Goal: Task Accomplishment & Management: Manage account settings

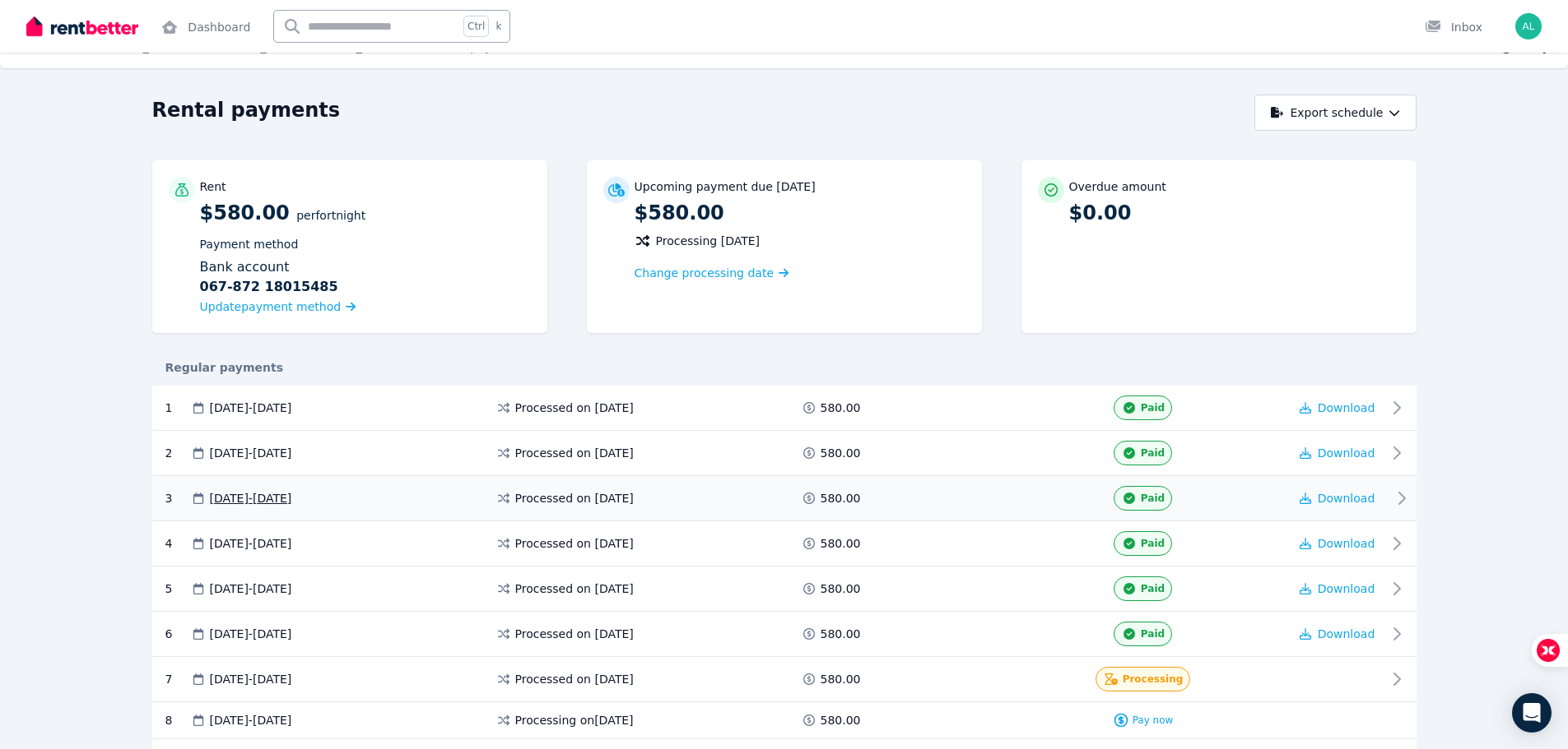
scroll to position [82, 0]
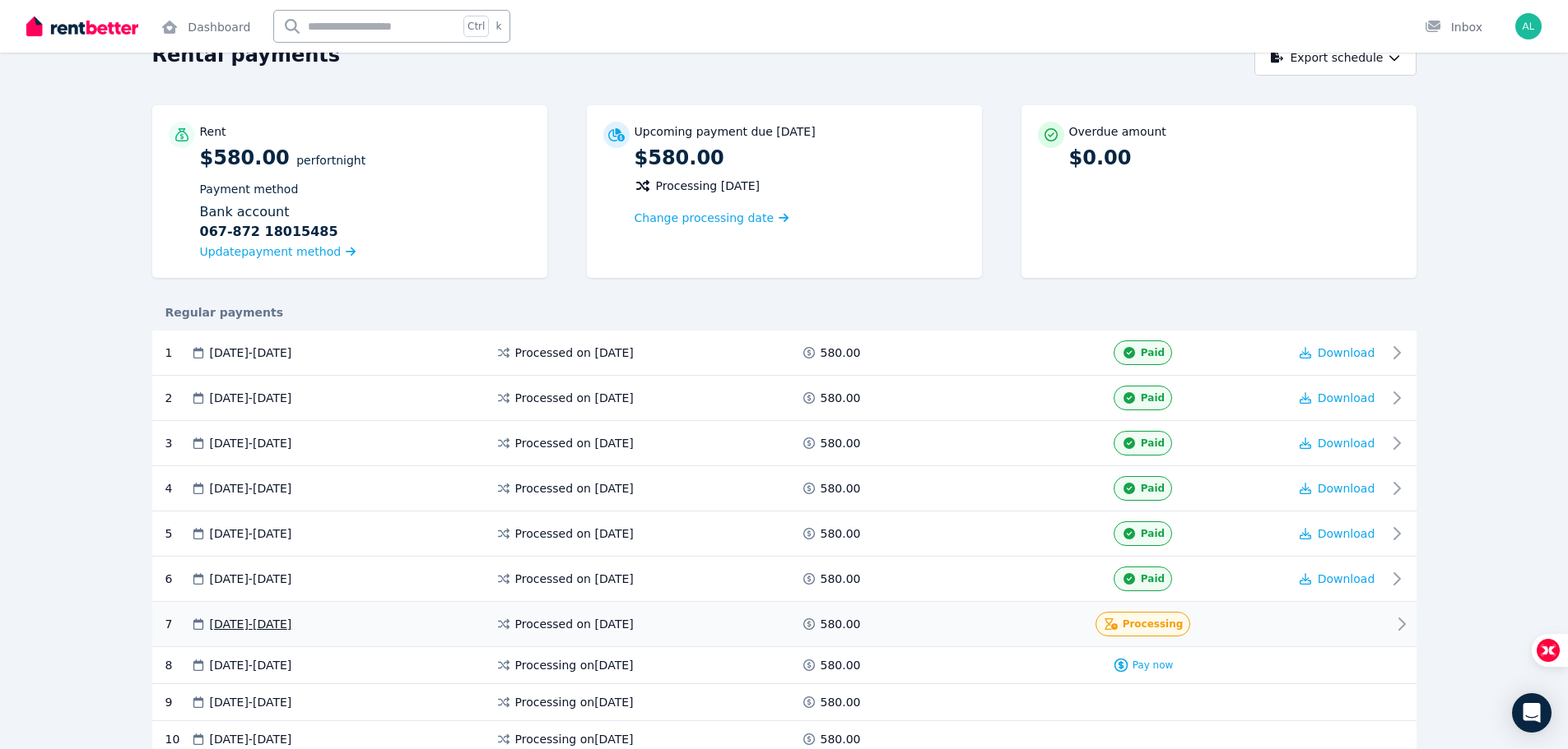
click at [1290, 628] on div at bounding box center [1338, 624] width 99 height 25
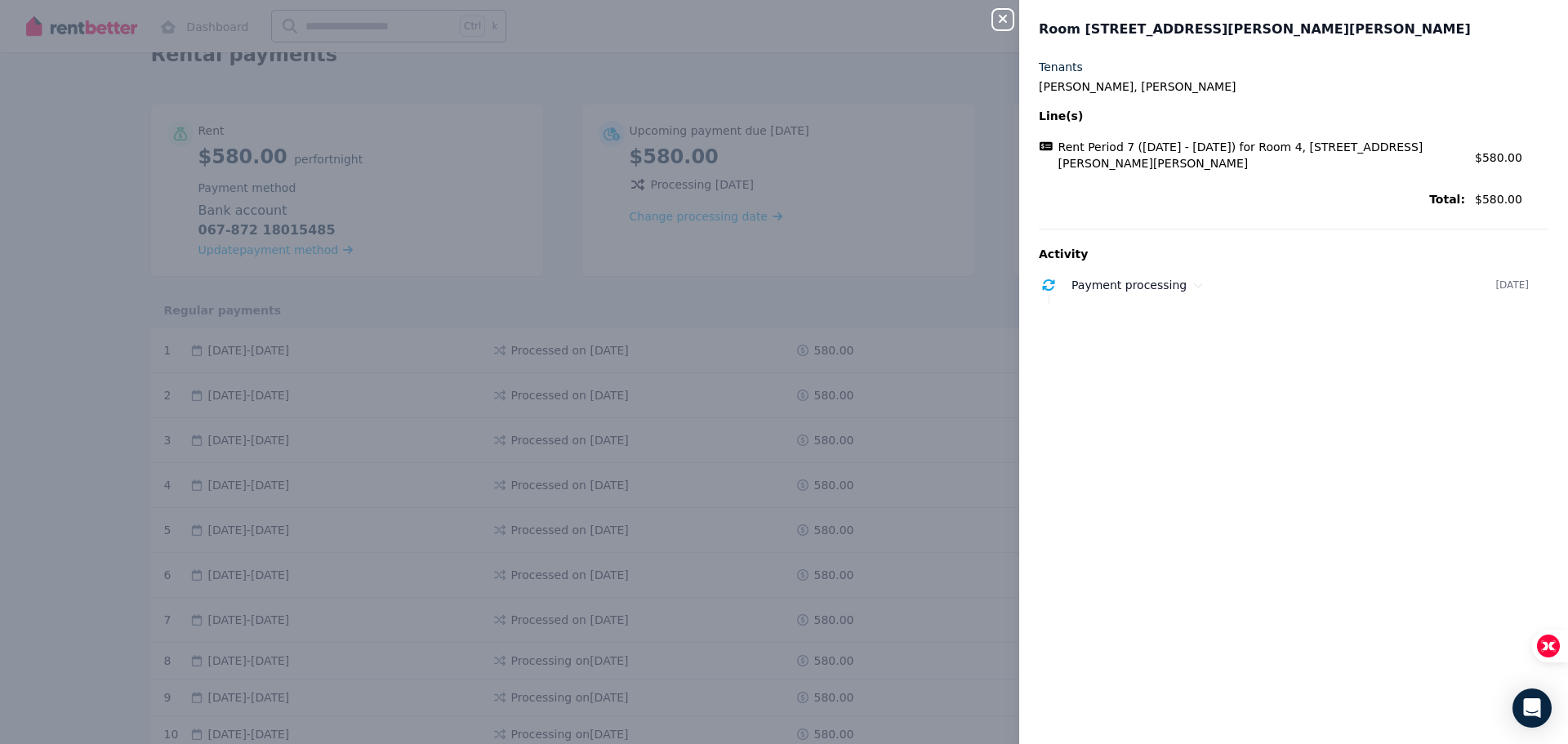
click at [863, 310] on div "Close panel Room 4, 18 Burrell St, Flora Hill Tenants Mohammad Ali Azam, Naznin…" at bounding box center [784, 372] width 1568 height 744
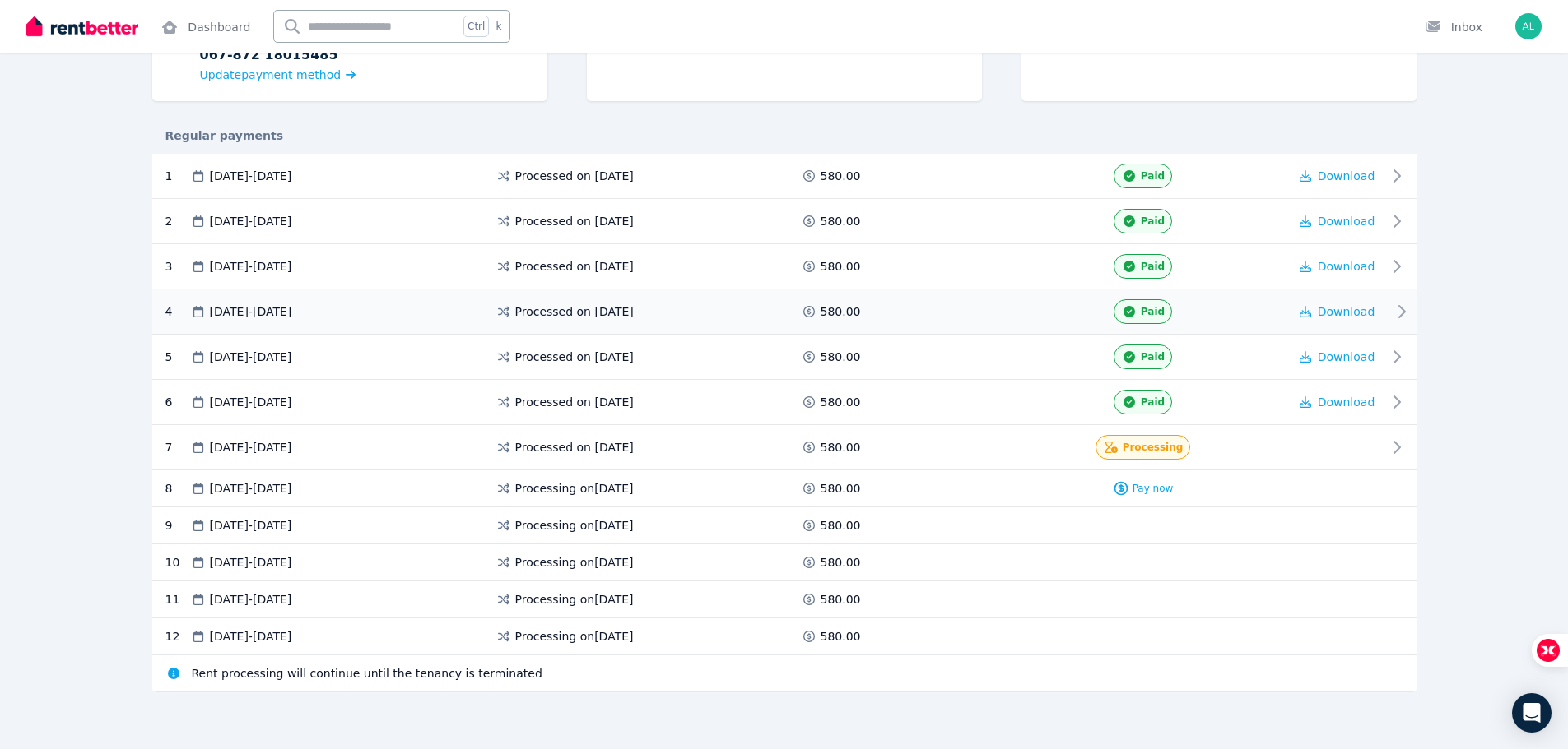
scroll to position [262, 0]
click at [1401, 447] on icon at bounding box center [1402, 445] width 19 height 19
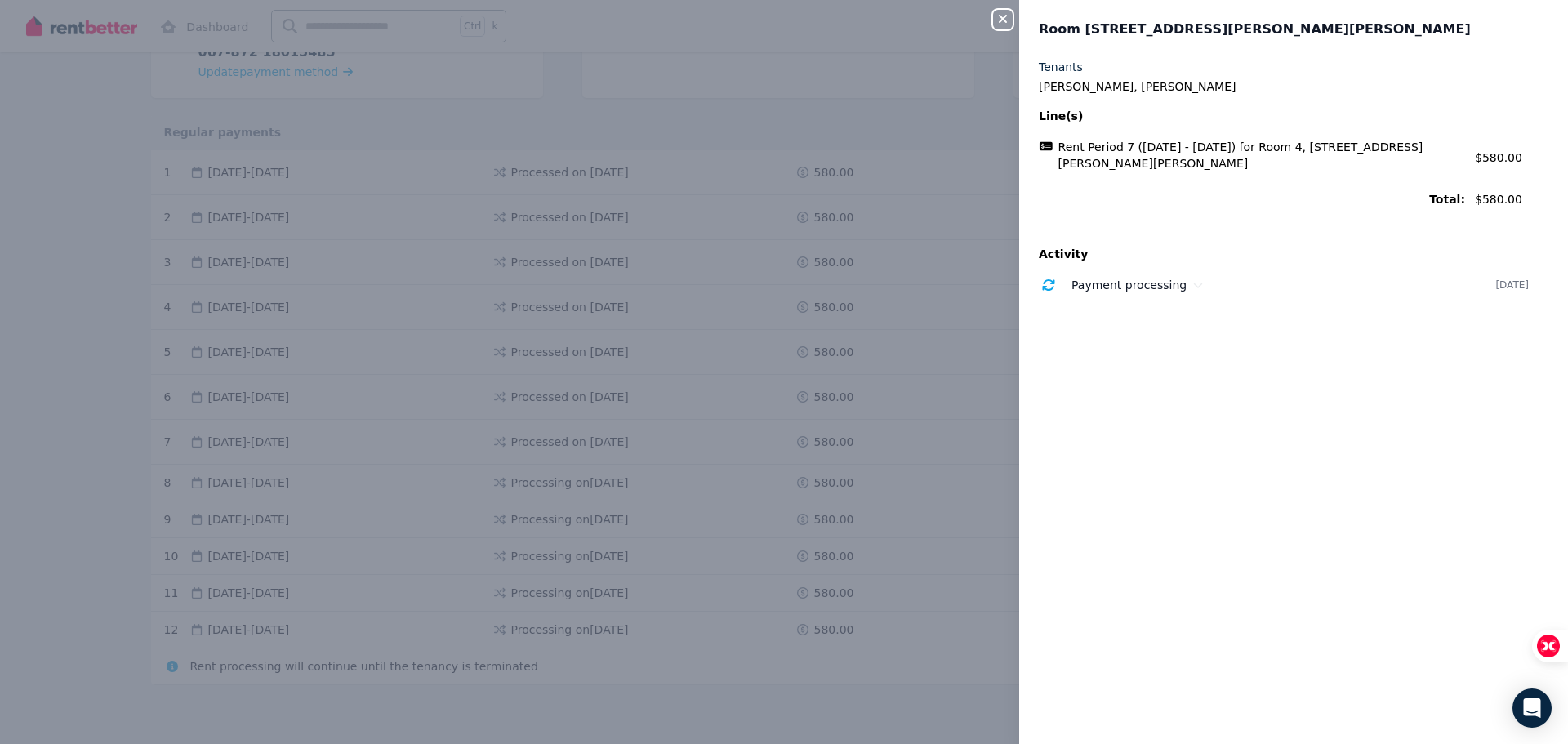
click at [995, 19] on icon "button" at bounding box center [1003, 18] width 19 height 13
